Goal: Use online tool/utility: Utilize a website feature to perform a specific function

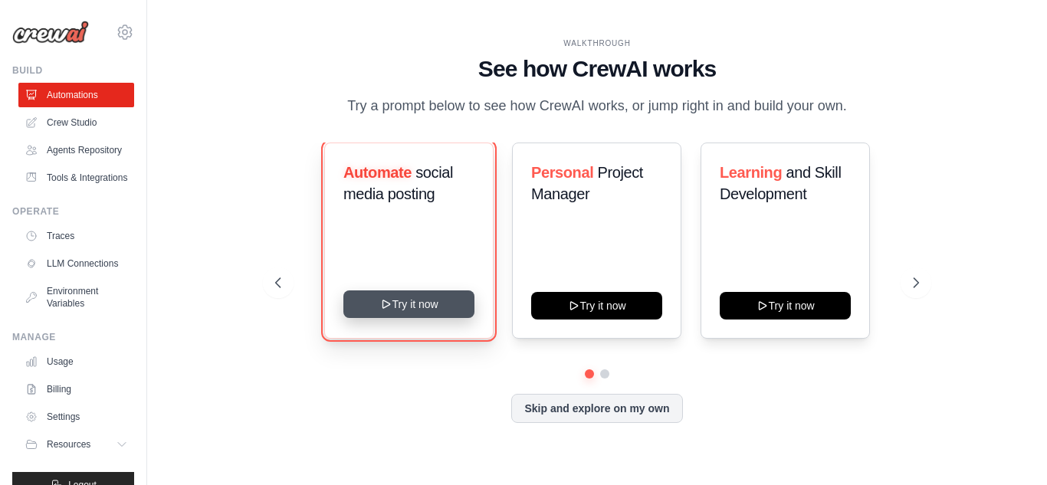
click at [411, 299] on button "Try it now" at bounding box center [408, 305] width 131 height 28
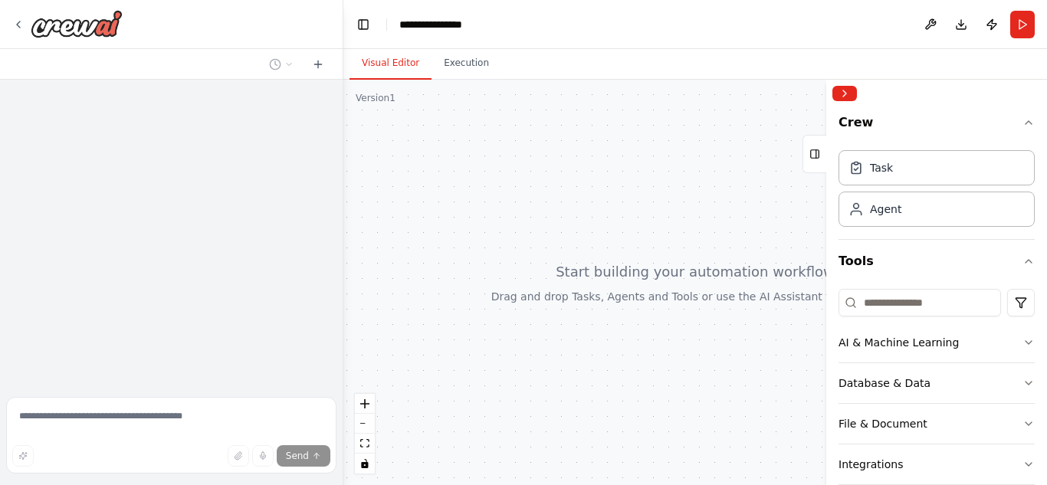
drag, startPoint x: 550, startPoint y: 204, endPoint x: 500, endPoint y: 196, distance: 50.4
click at [500, 196] on div at bounding box center [695, 283] width 704 height 406
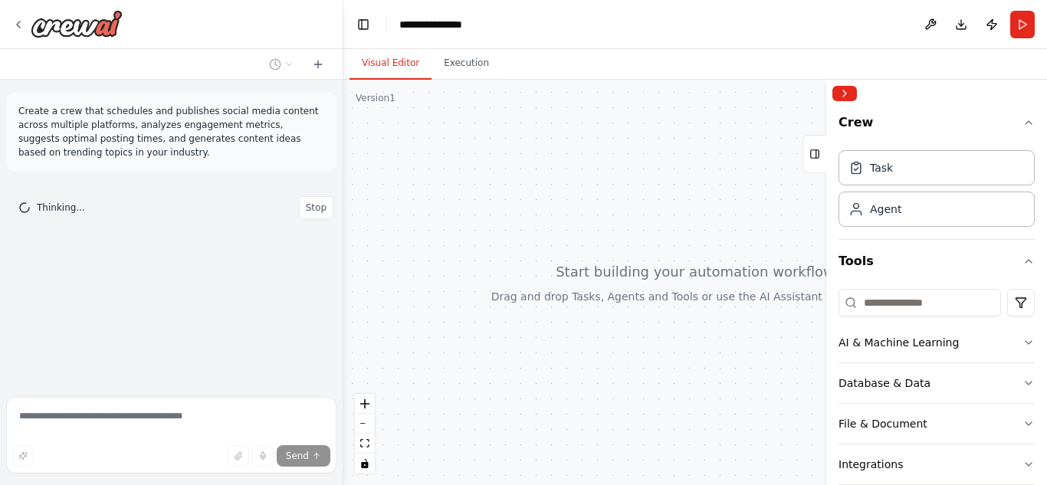
drag, startPoint x: 525, startPoint y: 229, endPoint x: 429, endPoint y: 172, distance: 111.8
click at [429, 172] on div at bounding box center [695, 283] width 704 height 406
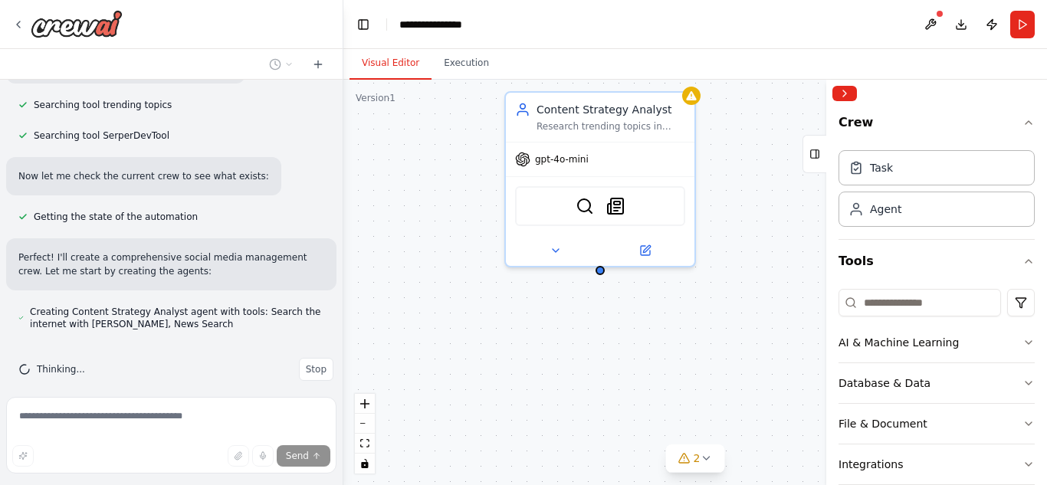
scroll to position [502, 0]
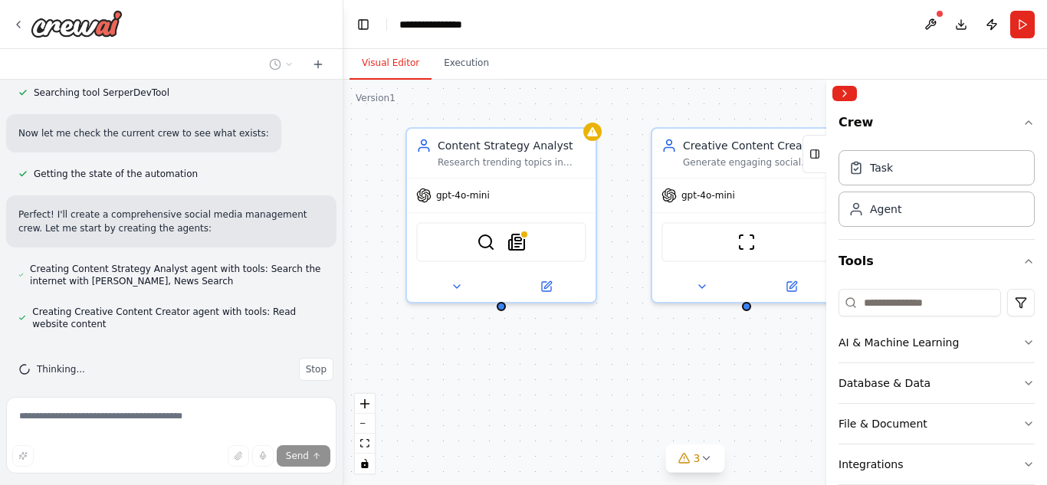
drag, startPoint x: 624, startPoint y: 360, endPoint x: 525, endPoint y: 396, distance: 105.3
click at [525, 396] on div "Content Strategy Analyst Research trending topics in {industry}, analyze compet…" at bounding box center [695, 283] width 704 height 406
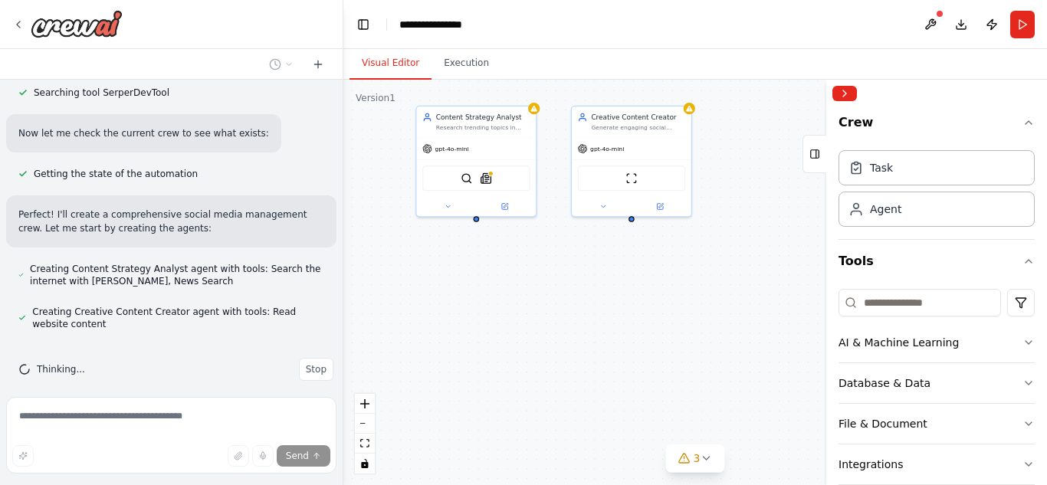
drag, startPoint x: 525, startPoint y: 396, endPoint x: 491, endPoint y: 276, distance: 125.0
click at [491, 276] on div "Content Strategy Analyst Research trending topics in {industry}, analyze compet…" at bounding box center [695, 283] width 704 height 406
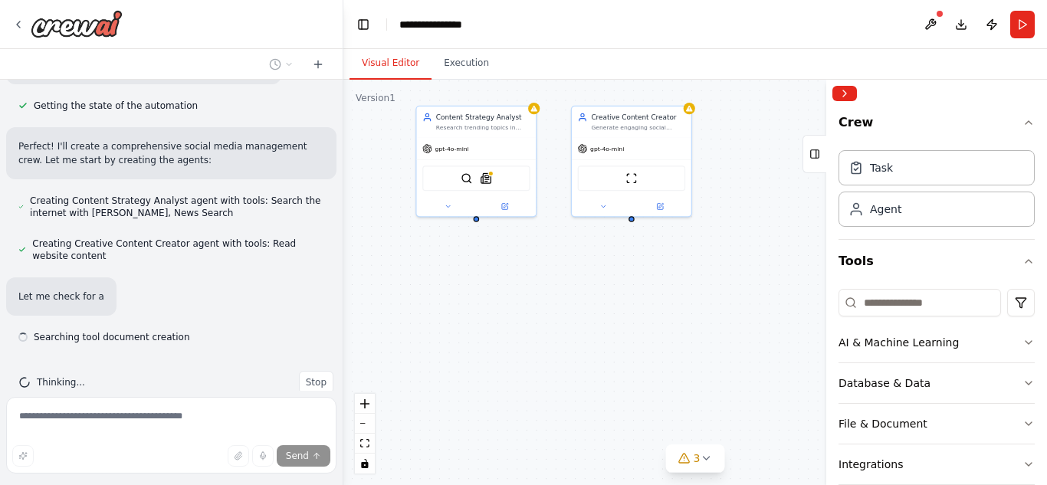
scroll to position [583, 0]
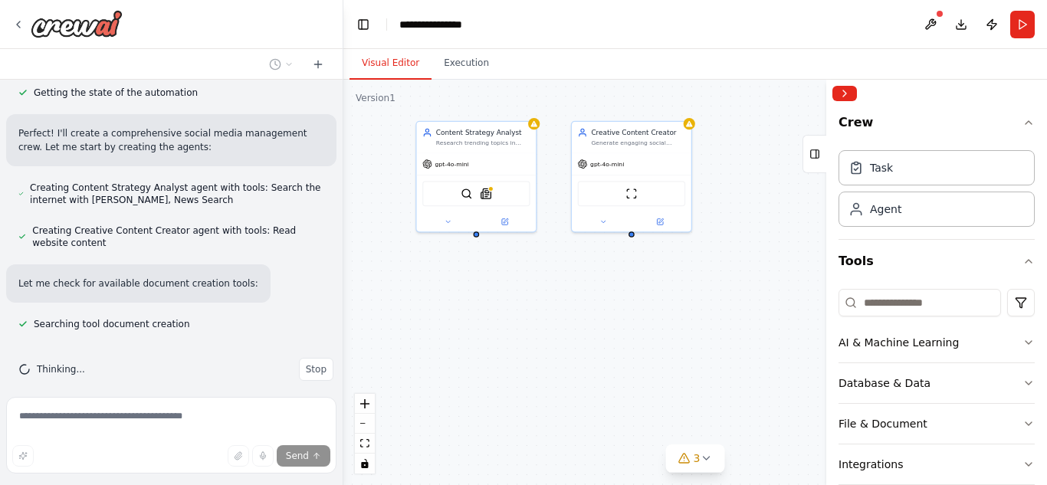
drag, startPoint x: 491, startPoint y: 276, endPoint x: 491, endPoint y: 291, distance: 15.3
click at [491, 291] on div "Content Strategy Analyst Research trending topics in {industry}, analyze compet…" at bounding box center [695, 283] width 704 height 406
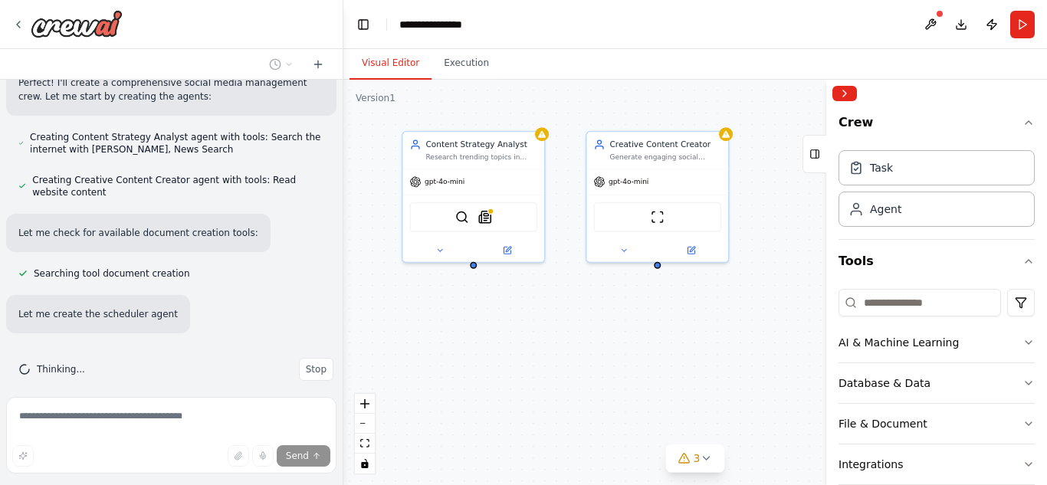
drag, startPoint x: 491, startPoint y: 291, endPoint x: 491, endPoint y: 333, distance: 41.4
click at [491, 333] on div "Content Strategy Analyst Research trending topics in {industry}, analyze compet…" at bounding box center [695, 283] width 704 height 406
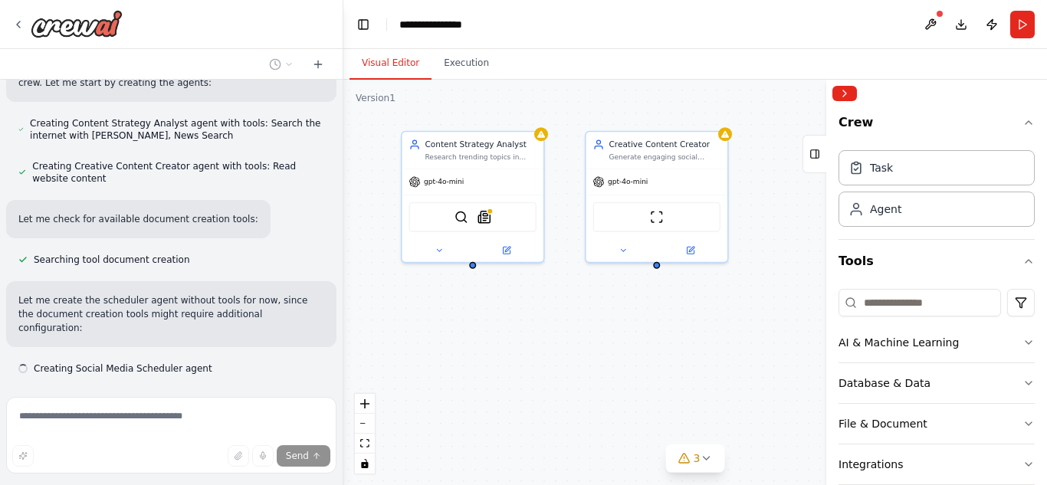
scroll to position [679, 0]
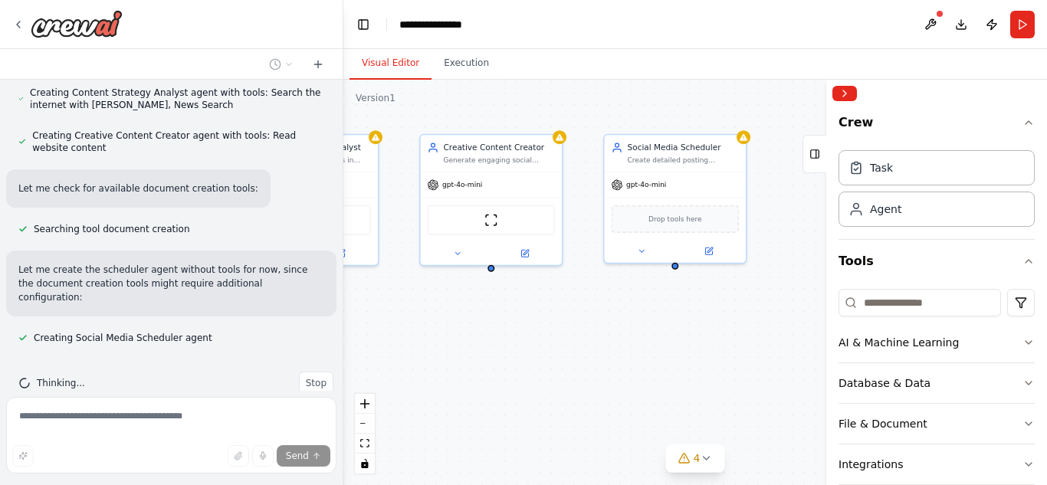
drag, startPoint x: 571, startPoint y: 342, endPoint x: 419, endPoint y: 347, distance: 152.6
click at [419, 347] on div "Content Strategy Analyst Research trending topics in {industry}, analyze compet…" at bounding box center [695, 283] width 704 height 406
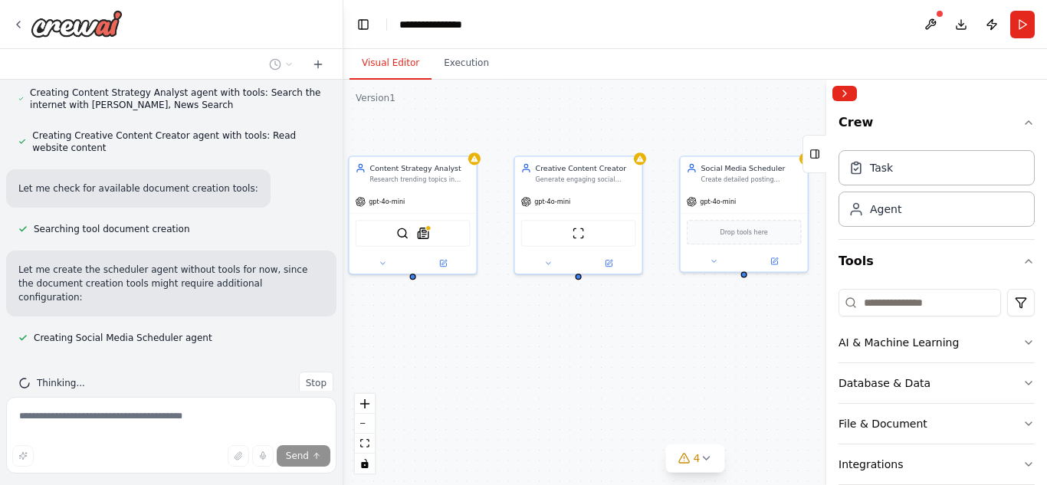
drag, startPoint x: 419, startPoint y: 347, endPoint x: 501, endPoint y: 346, distance: 82.8
click at [501, 346] on div "Content Strategy Analyst Research trending topics in {industry}, analyze compet…" at bounding box center [695, 283] width 704 height 406
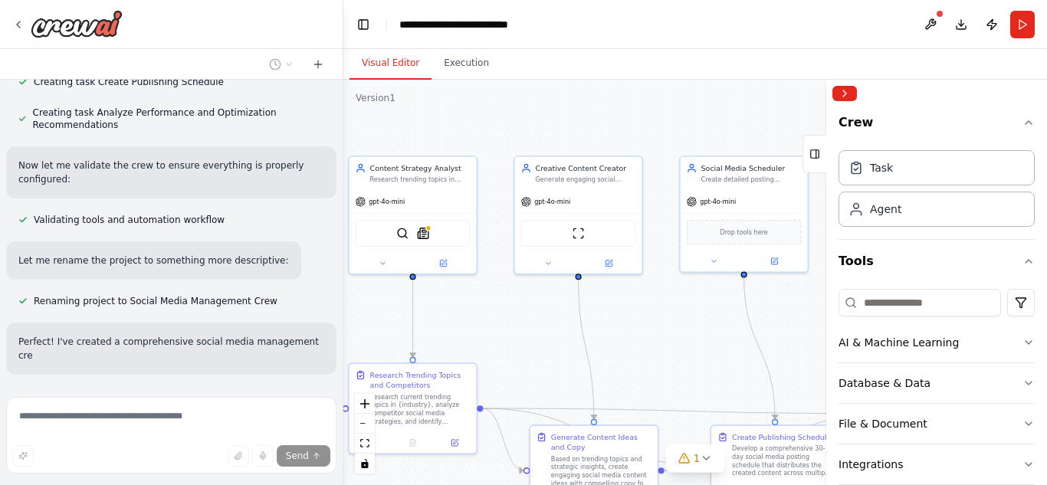
scroll to position [1148, 0]
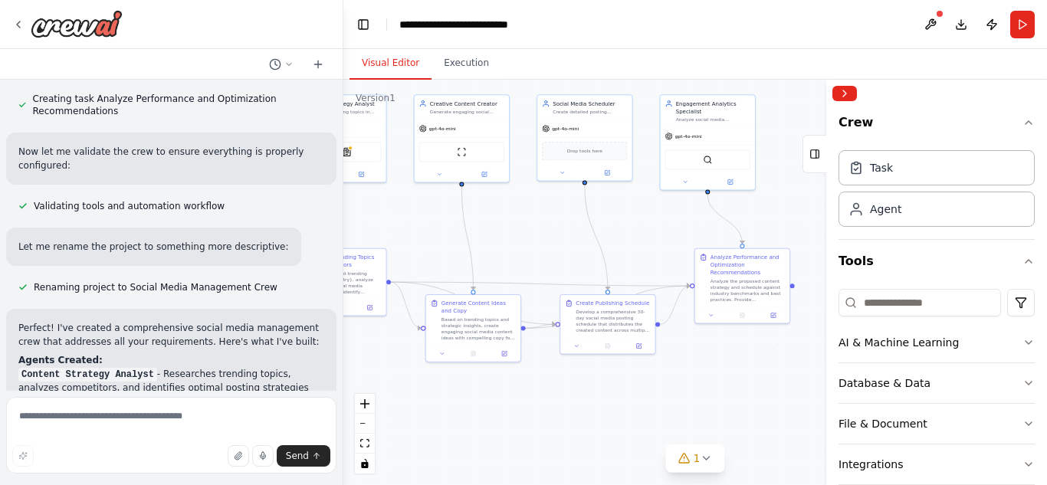
drag, startPoint x: 626, startPoint y: 337, endPoint x: 479, endPoint y: 214, distance: 191.5
click at [479, 214] on div ".deletable-edge-delete-btn { width: 20px; height: 20px; border: 0px solid #ffff…" at bounding box center [695, 283] width 704 height 406
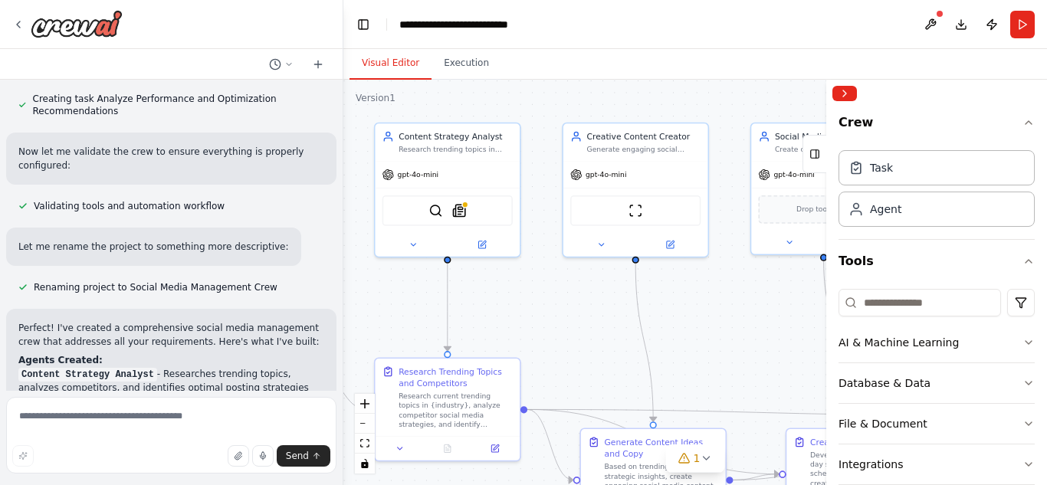
drag, startPoint x: 528, startPoint y: 260, endPoint x: 743, endPoint y: 362, distance: 237.7
click at [743, 362] on div ".deletable-edge-delete-btn { width: 20px; height: 20px; border: 0px solid #ffff…" at bounding box center [695, 283] width 704 height 406
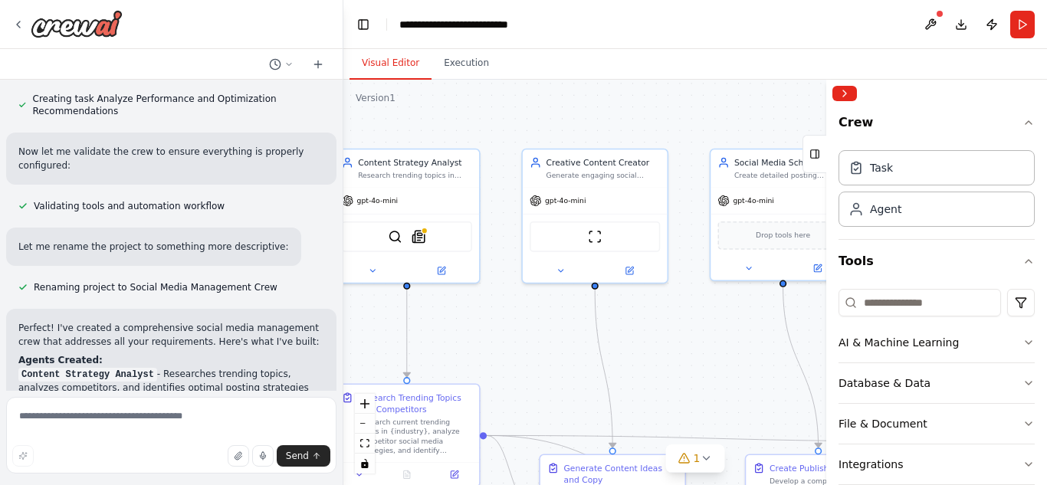
drag, startPoint x: 600, startPoint y: 313, endPoint x: 565, endPoint y: 336, distance: 41.5
click at [565, 336] on div ".deletable-edge-delete-btn { width: 20px; height: 20px; border: 0px solid #ffff…" at bounding box center [695, 283] width 704 height 406
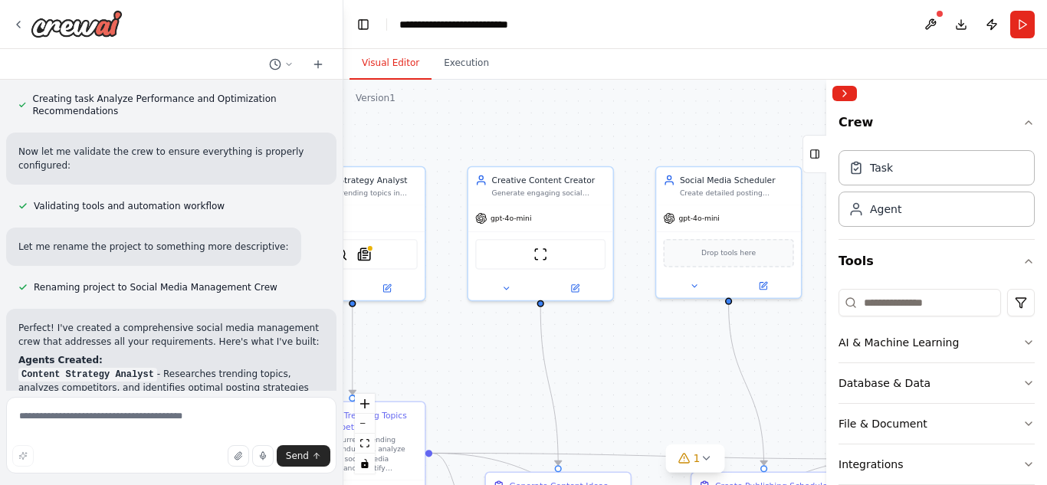
drag, startPoint x: 565, startPoint y: 336, endPoint x: 521, endPoint y: 351, distance: 46.3
click at [521, 351] on div ".deletable-edge-delete-btn { width: 20px; height: 20px; border: 0px solid #ffff…" at bounding box center [695, 283] width 704 height 406
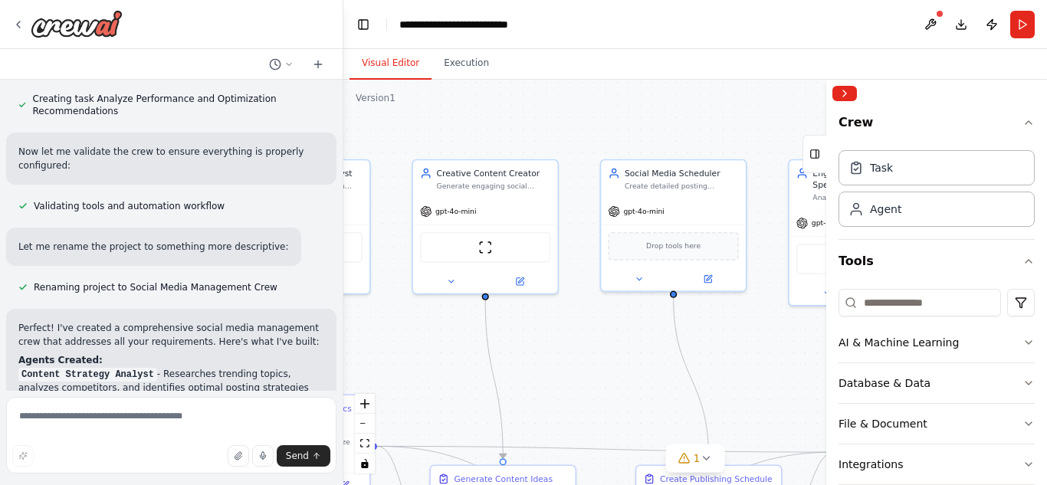
drag, startPoint x: 521, startPoint y: 351, endPoint x: 385, endPoint y: 323, distance: 139.4
click at [385, 323] on div ".deletable-edge-delete-btn { width: 20px; height: 20px; border: 0px solid #ffff…" at bounding box center [695, 283] width 704 height 406
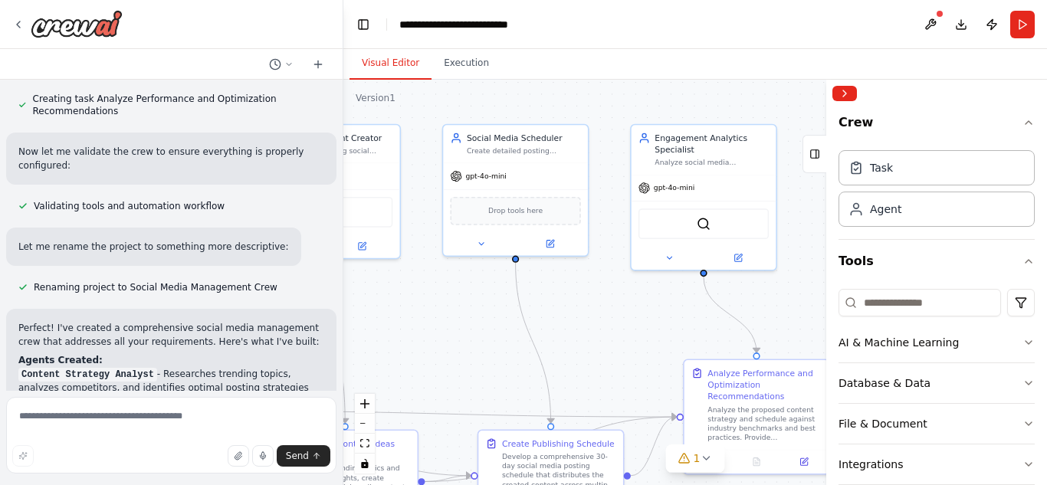
drag, startPoint x: 504, startPoint y: 347, endPoint x: 412, endPoint y: 340, distance: 92.3
click at [412, 340] on div ".deletable-edge-delete-btn { width: 20px; height: 20px; border: 0px solid #ffff…" at bounding box center [695, 283] width 704 height 406
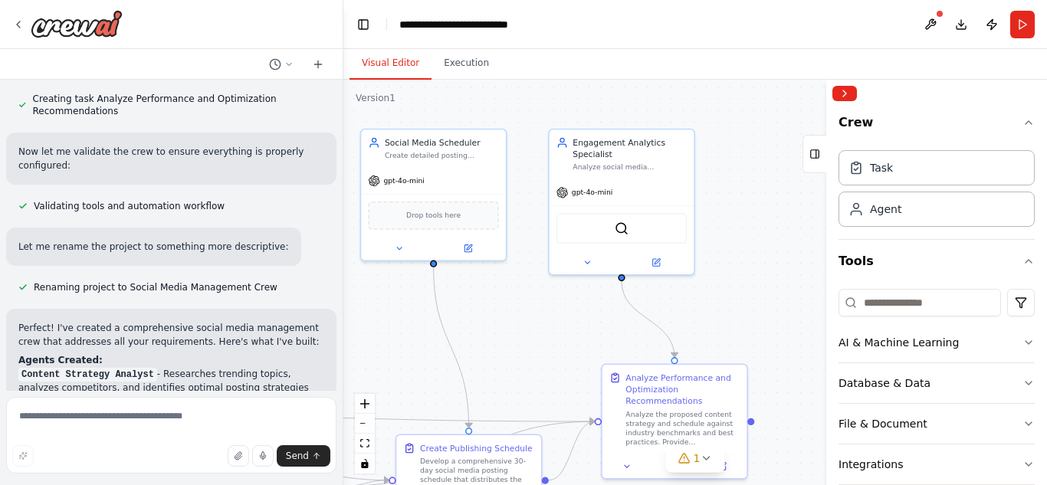
drag, startPoint x: 551, startPoint y: 334, endPoint x: 465, endPoint y: 339, distance: 86.8
click at [465, 339] on div ".deletable-edge-delete-btn { width: 20px; height: 20px; border: 0px solid #ffff…" at bounding box center [695, 283] width 704 height 406
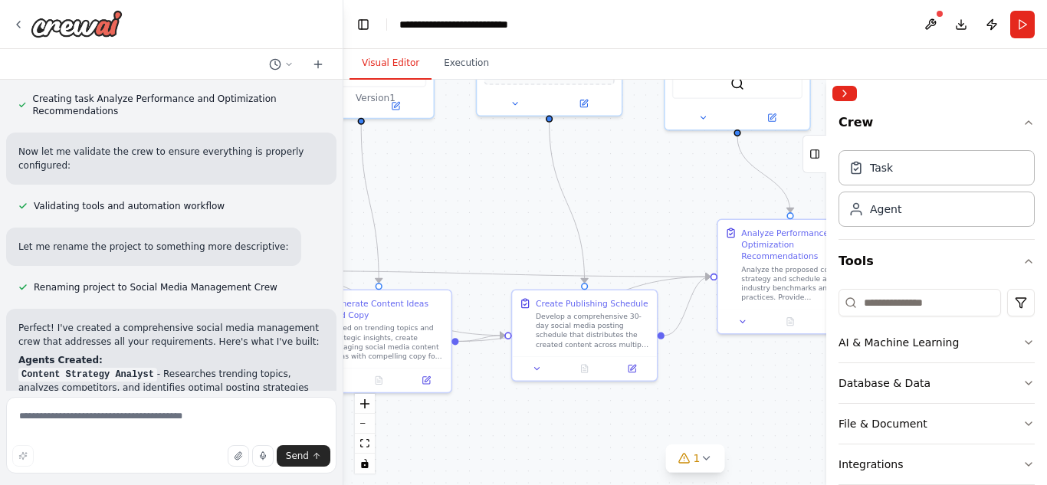
drag, startPoint x: 487, startPoint y: 351, endPoint x: 603, endPoint y: 206, distance: 185.9
click at [603, 206] on div ".deletable-edge-delete-btn { width: 20px; height: 20px; border: 0px solid #ffff…" at bounding box center [695, 283] width 704 height 406
